Goal: Book appointment/travel/reservation

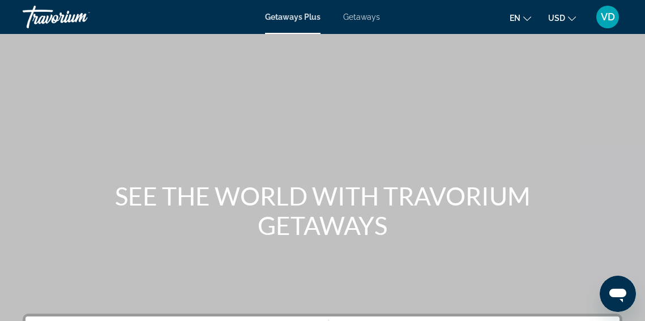
click at [352, 19] on span "Getaways" at bounding box center [361, 16] width 37 height 9
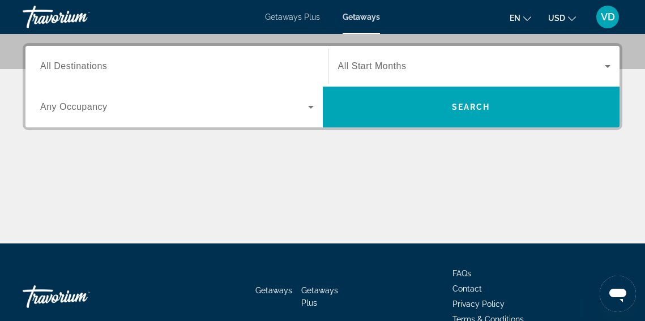
click at [137, 69] on input "Destination All Destinations" at bounding box center [176, 67] width 273 height 14
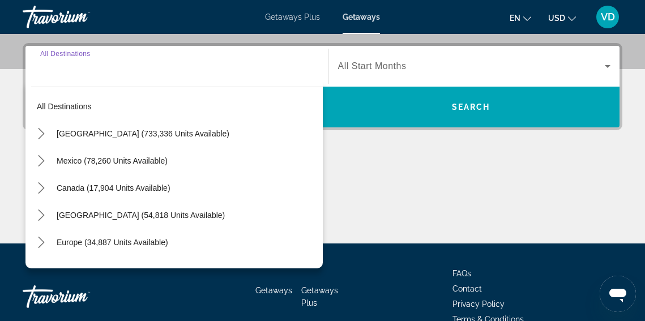
scroll to position [277, 0]
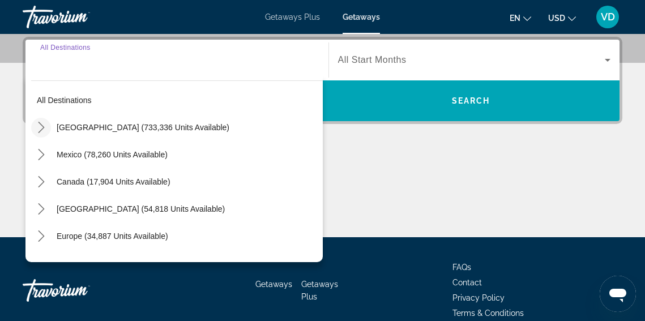
click at [41, 127] on icon "Toggle United States (733,336 units available) submenu" at bounding box center [41, 127] width 11 height 11
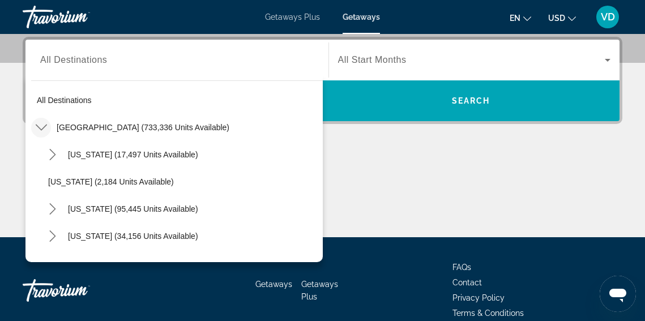
scroll to position [33, 0]
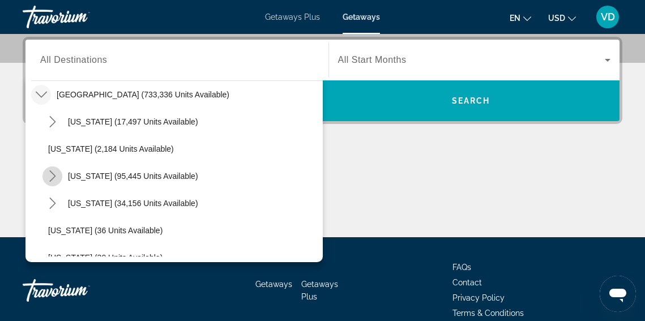
click at [54, 175] on icon "Toggle California (95,445 units available) submenu" at bounding box center [52, 175] width 11 height 11
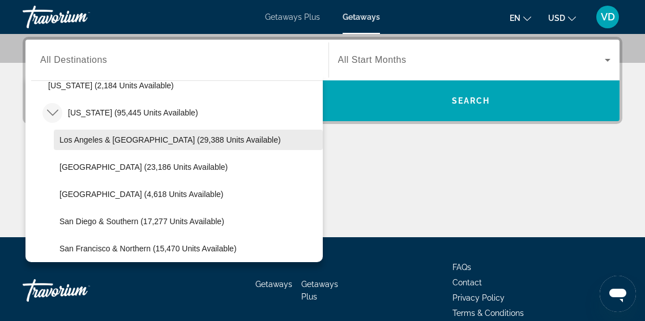
scroll to position [102, 0]
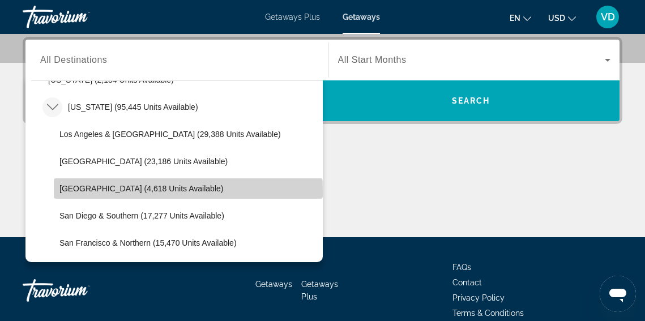
click at [71, 194] on span "Select destination: Palm Springs (4,618 units available)" at bounding box center [188, 188] width 269 height 27
type input "**********"
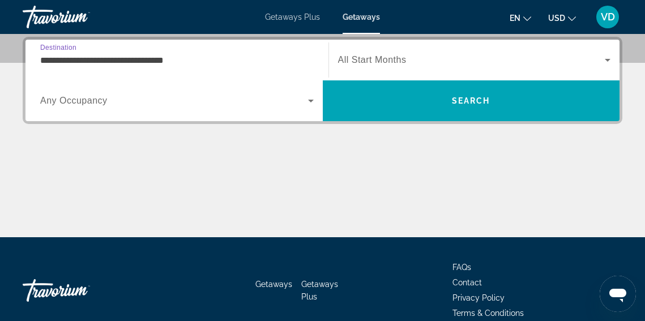
click at [310, 101] on icon "Search widget" at bounding box center [311, 101] width 6 height 3
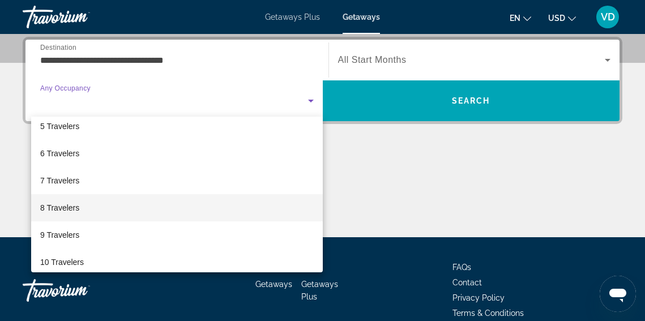
scroll to position [125, 0]
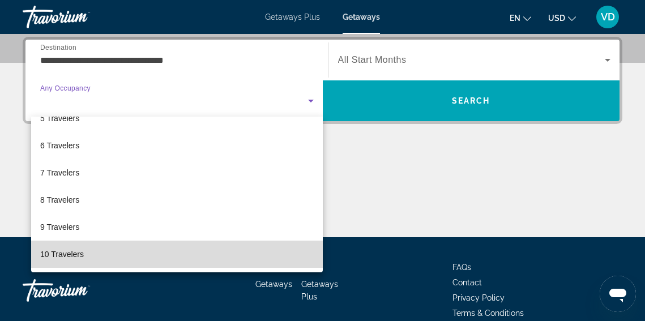
click at [228, 255] on mat-option "10 Travelers" at bounding box center [176, 254] width 291 height 27
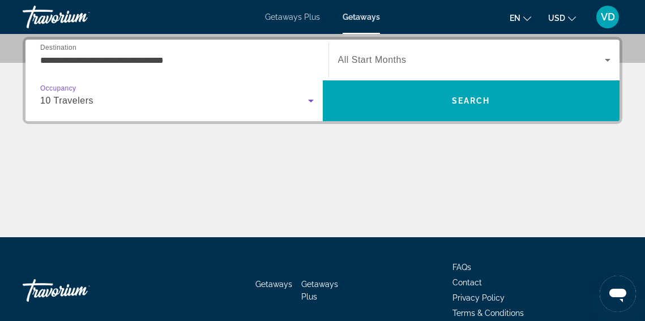
click at [607, 58] on icon "Search widget" at bounding box center [607, 60] width 14 height 14
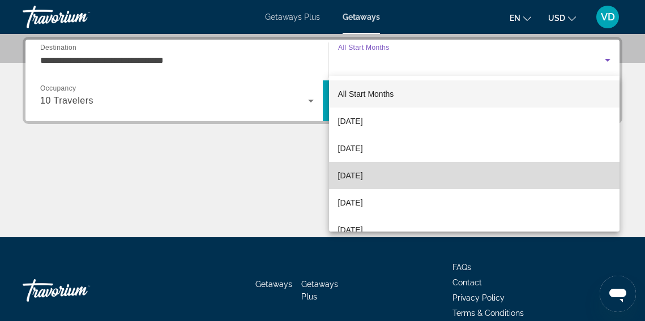
click at [533, 166] on mat-option "[DATE]" at bounding box center [474, 175] width 291 height 27
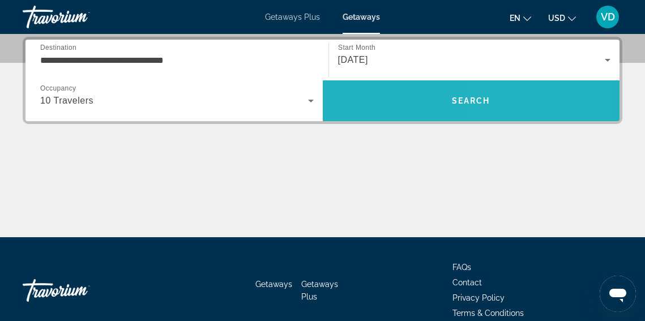
click at [512, 106] on span "Search" at bounding box center [471, 100] width 297 height 27
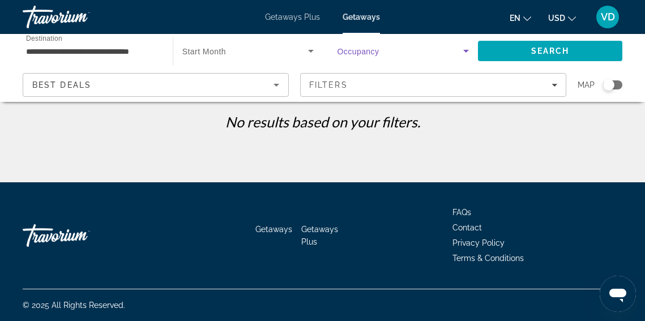
click at [467, 51] on icon "Search widget" at bounding box center [466, 51] width 14 height 14
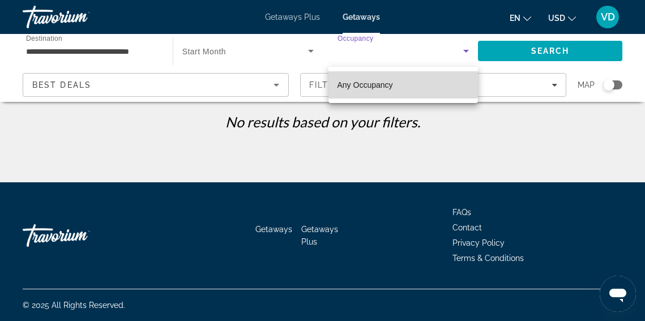
click at [443, 79] on mat-option "Any Occupancy" at bounding box center [403, 84] width 150 height 27
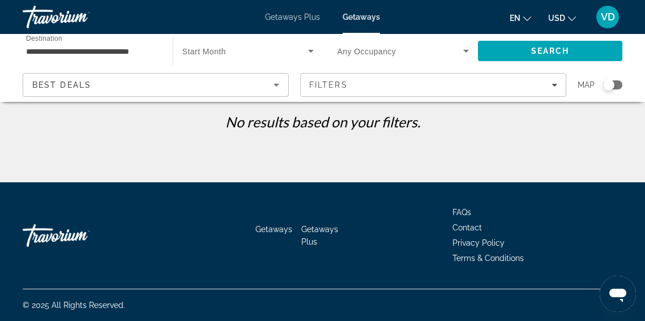
click at [384, 50] on span "Any Occupancy" at bounding box center [366, 51] width 59 height 9
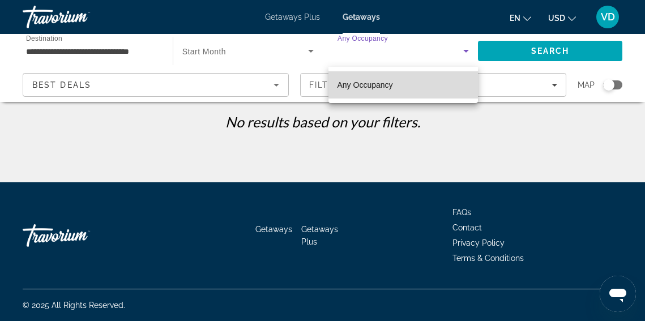
click at [363, 83] on span "Any Occupancy" at bounding box center [364, 84] width 55 height 9
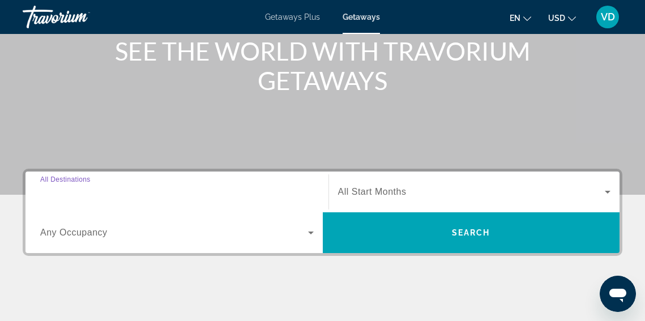
click at [208, 196] on input "Destination All Destinations" at bounding box center [176, 193] width 273 height 14
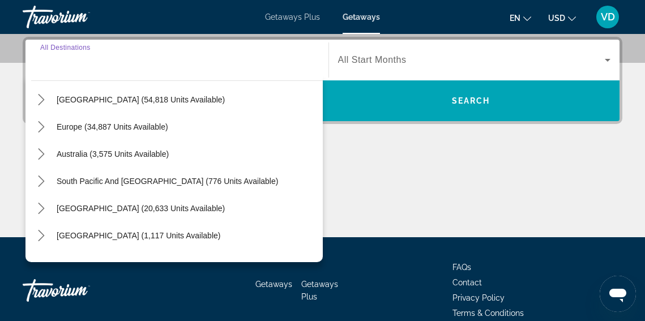
scroll to position [112, 0]
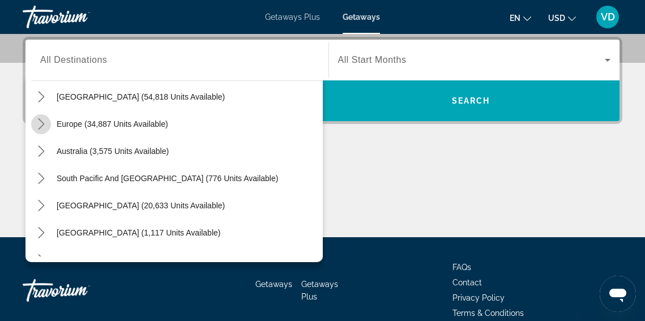
click at [42, 125] on icon "Toggle Europe (34,887 units available) submenu" at bounding box center [41, 123] width 6 height 11
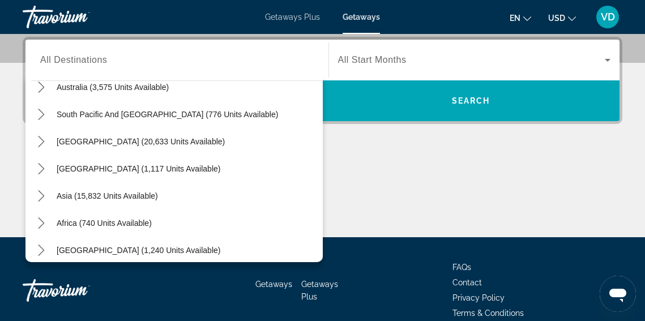
scroll to position [835, 0]
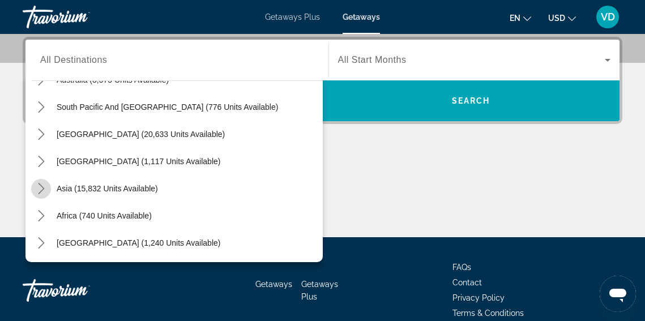
click at [41, 187] on icon "Toggle Asia (15,832 units available) submenu" at bounding box center [41, 188] width 11 height 11
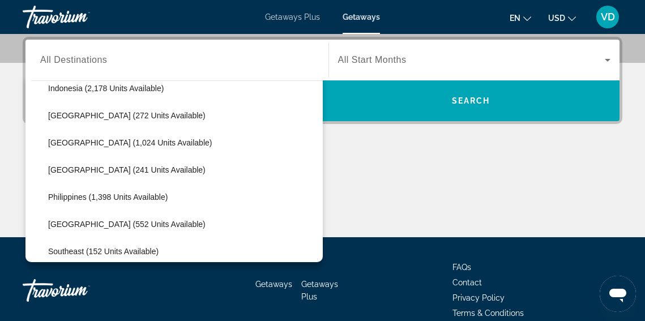
scroll to position [1071, 0]
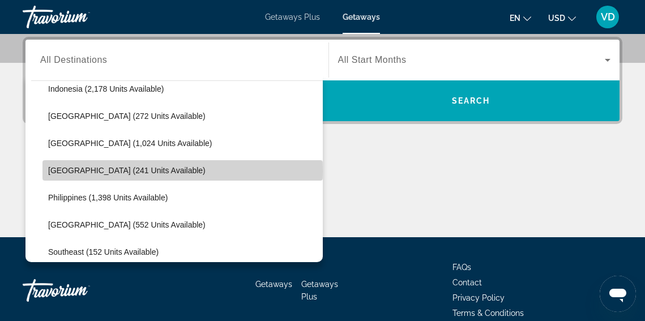
click at [78, 171] on span "[GEOGRAPHIC_DATA] (241 units available)" at bounding box center [126, 170] width 157 height 9
type input "**********"
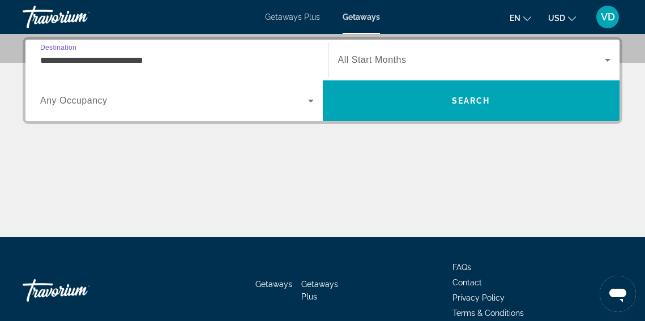
click at [312, 100] on icon "Search widget" at bounding box center [311, 101] width 6 height 3
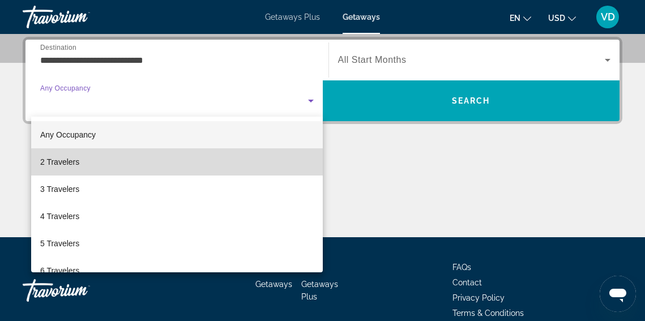
click at [259, 155] on mat-option "2 Travelers" at bounding box center [176, 161] width 291 height 27
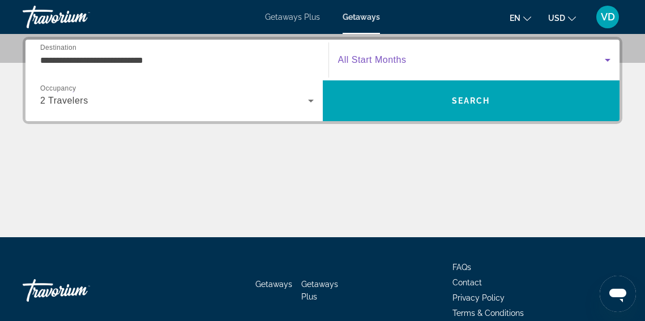
click at [609, 61] on icon "Search widget" at bounding box center [607, 60] width 14 height 14
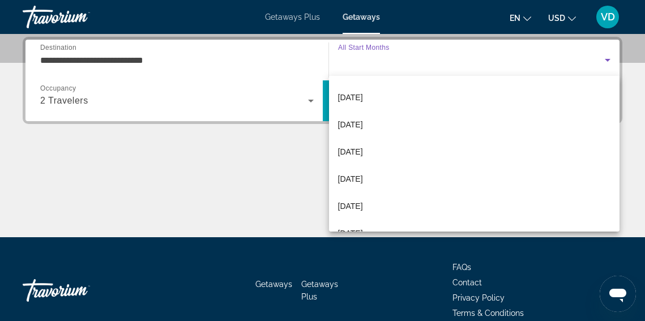
scroll to position [161, 0]
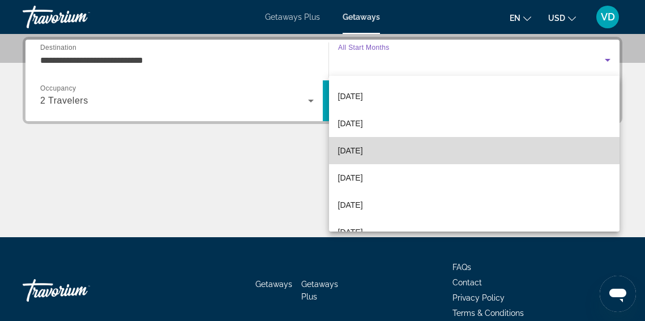
click at [508, 144] on mat-option "[DATE]" at bounding box center [474, 150] width 291 height 27
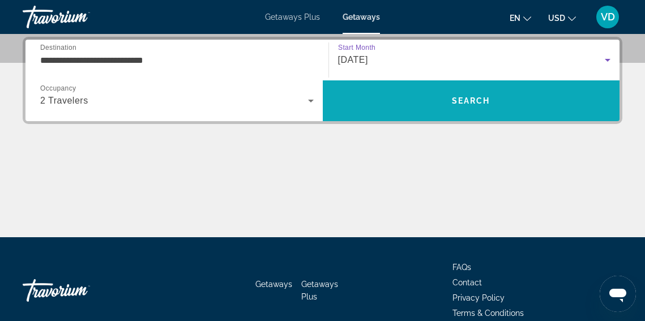
click at [500, 109] on span "Search" at bounding box center [471, 100] width 297 height 27
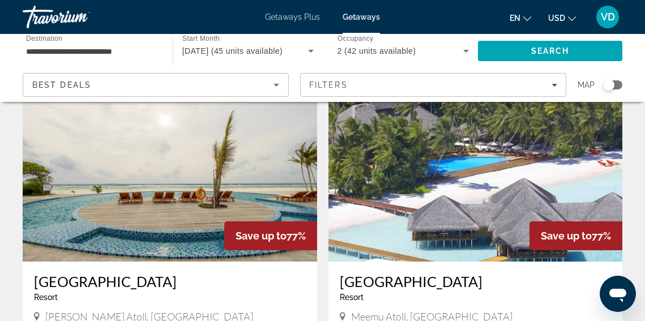
scroll to position [66, 0]
